Goal: Book appointment/travel/reservation

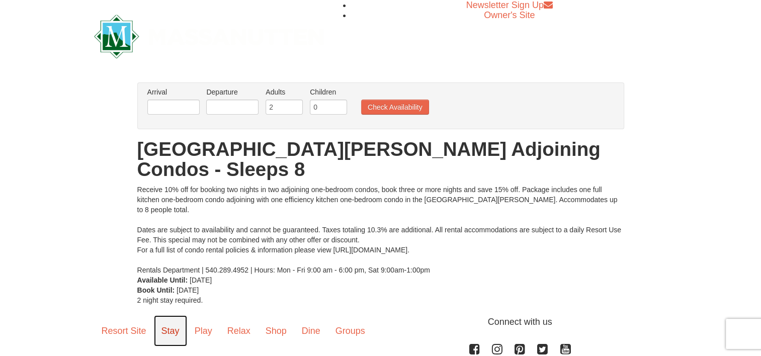
click at [168, 316] on link "Stay" at bounding box center [170, 331] width 33 height 31
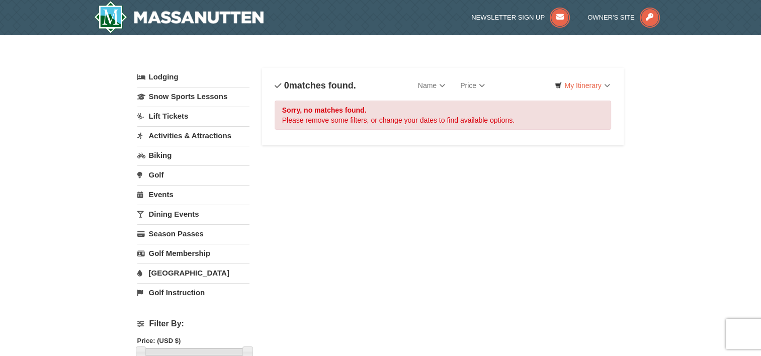
click at [182, 193] on link "Events" at bounding box center [193, 194] width 112 height 19
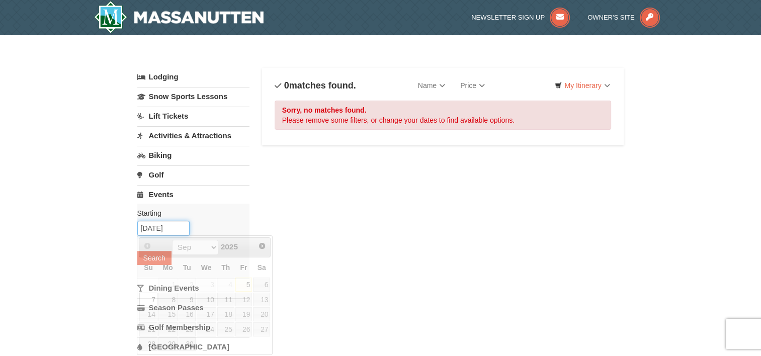
click at [180, 228] on input "09/07/2025" at bounding box center [163, 228] width 52 height 15
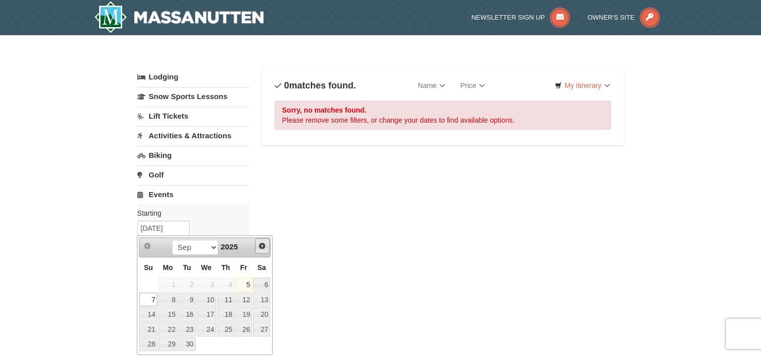
click at [262, 241] on link "Next" at bounding box center [262, 246] width 15 height 15
click at [263, 297] on link "11" at bounding box center [261, 300] width 17 height 14
type input "10/11/2025"
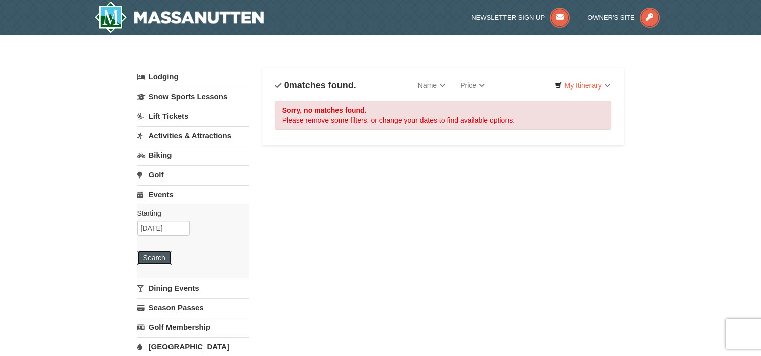
click at [150, 253] on button "Search" at bounding box center [154, 258] width 34 height 14
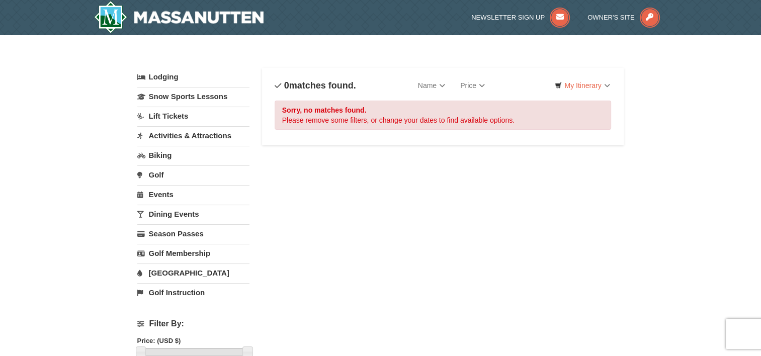
click at [171, 197] on link "Events" at bounding box center [193, 194] width 112 height 19
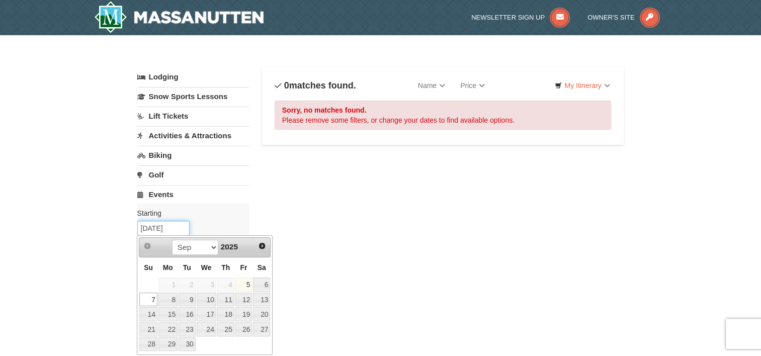
click at [178, 225] on input "09/07/2025" at bounding box center [163, 228] width 52 height 15
click at [167, 328] on link "22" at bounding box center [168, 330] width 19 height 14
type input "09/22/2025"
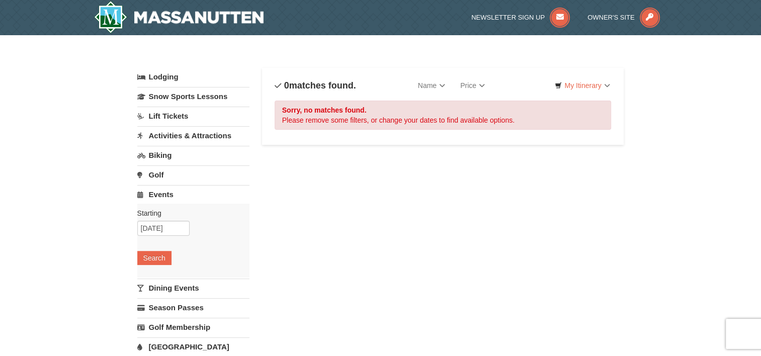
click at [171, 138] on link "Activities & Attractions" at bounding box center [193, 135] width 112 height 19
